Goal: Register for event/course

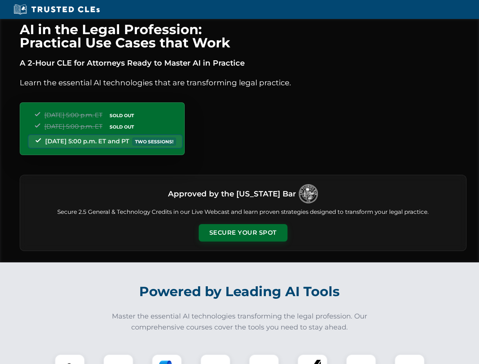
click at [243, 233] on button "Secure Your Spot" at bounding box center [243, 232] width 89 height 17
click at [70, 359] on img at bounding box center [70, 369] width 22 height 22
